Goal: Browse casually

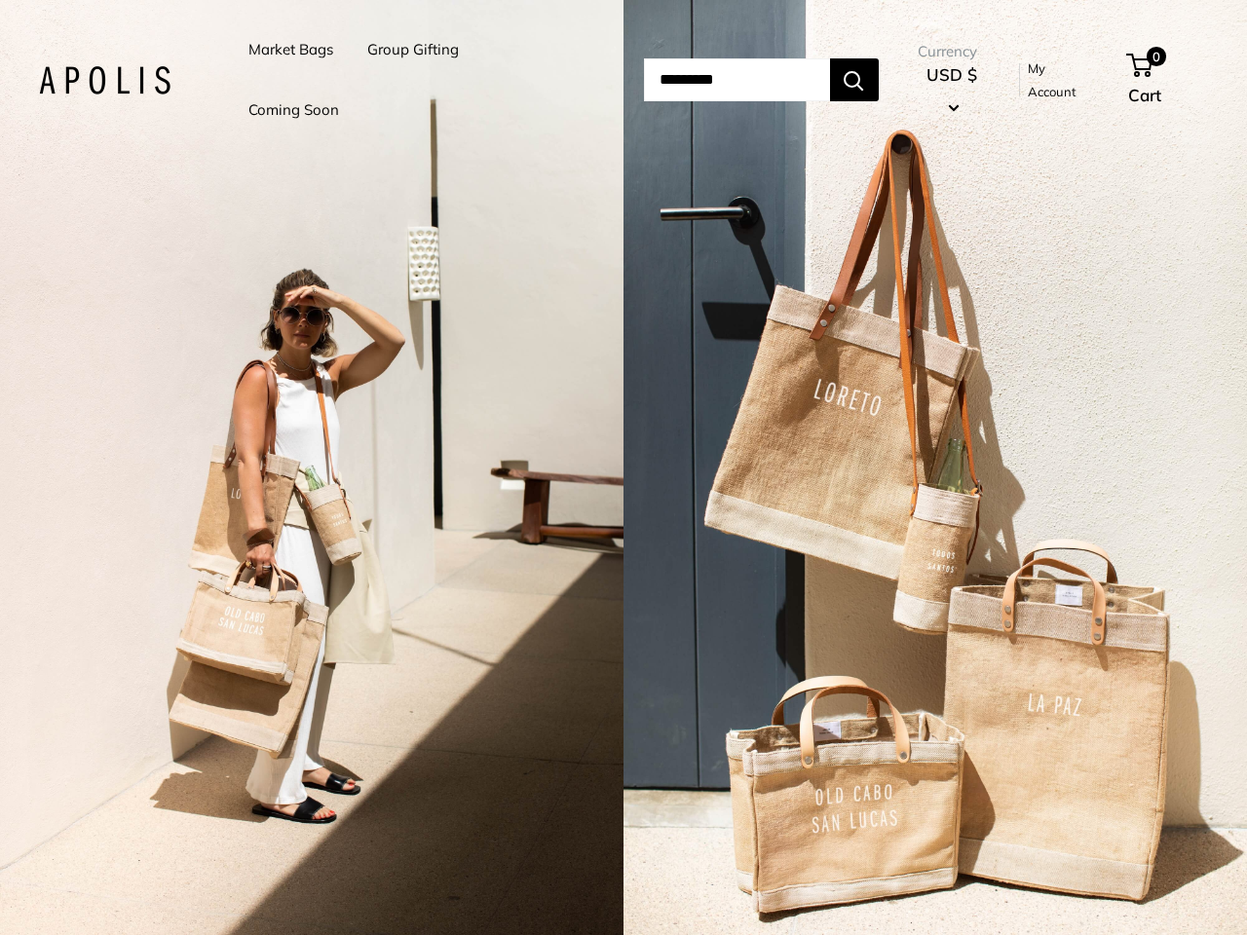
click at [644, 80] on input "Search..." at bounding box center [737, 79] width 186 height 43
click at [416, 80] on li "Group Gifting" at bounding box center [413, 49] width 92 height 60
click at [758, 80] on input "Search..." at bounding box center [737, 79] width 186 height 43
click at [312, 468] on div "2 / 5" at bounding box center [312, 467] width 624 height 935
click at [935, 468] on div "2 / 5" at bounding box center [936, 467] width 624 height 935
